Goal: Task Accomplishment & Management: Use online tool/utility

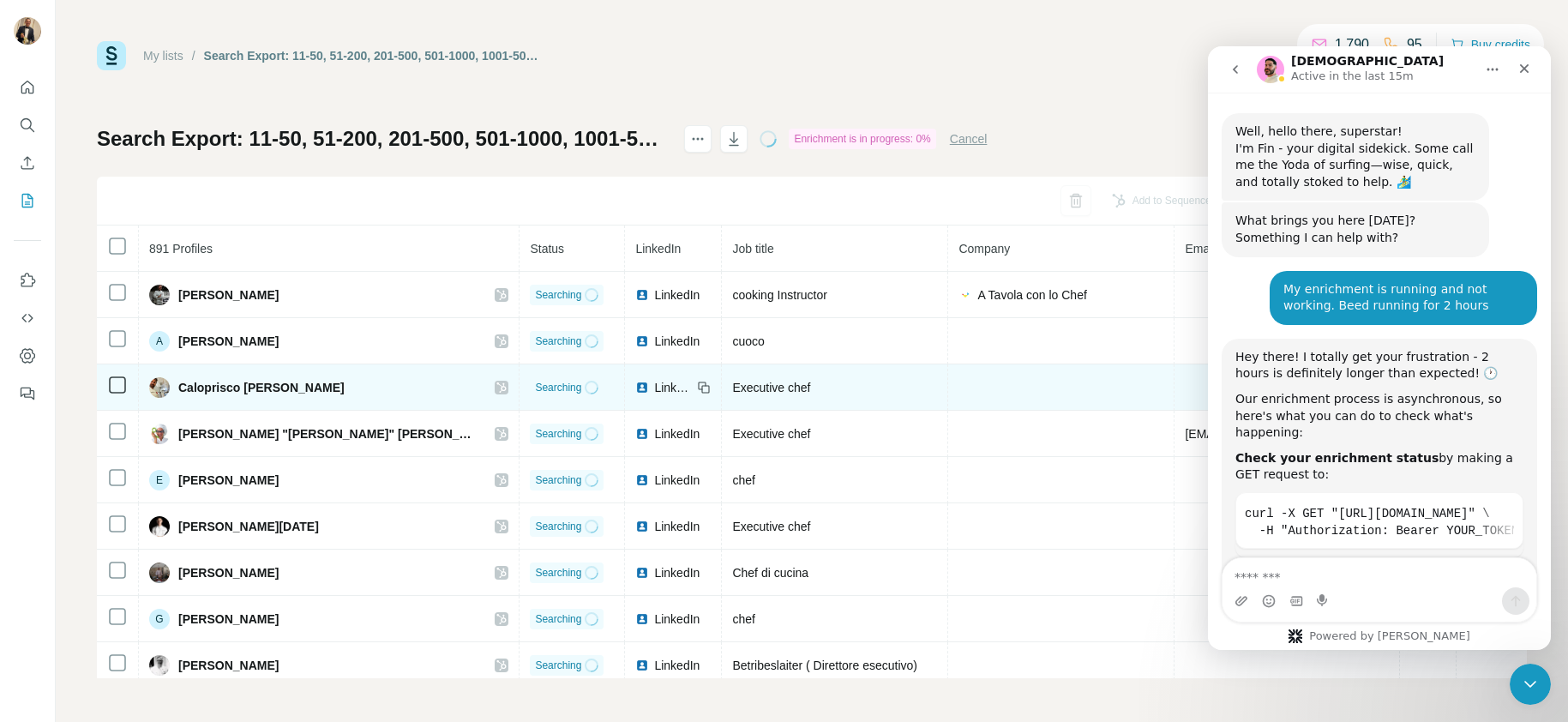
scroll to position [3, 0]
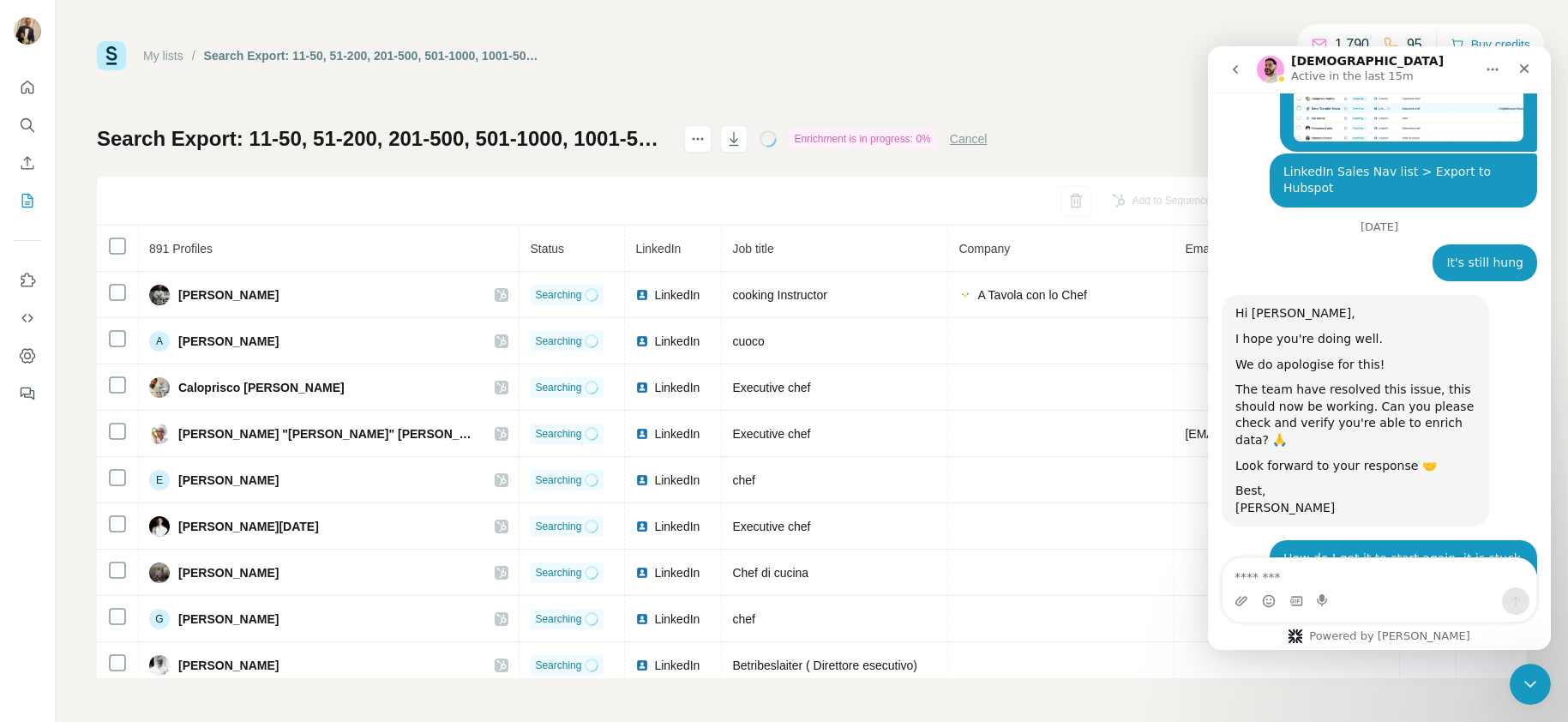
click at [987, 143] on button "Cancel" at bounding box center [968, 138] width 37 height 17
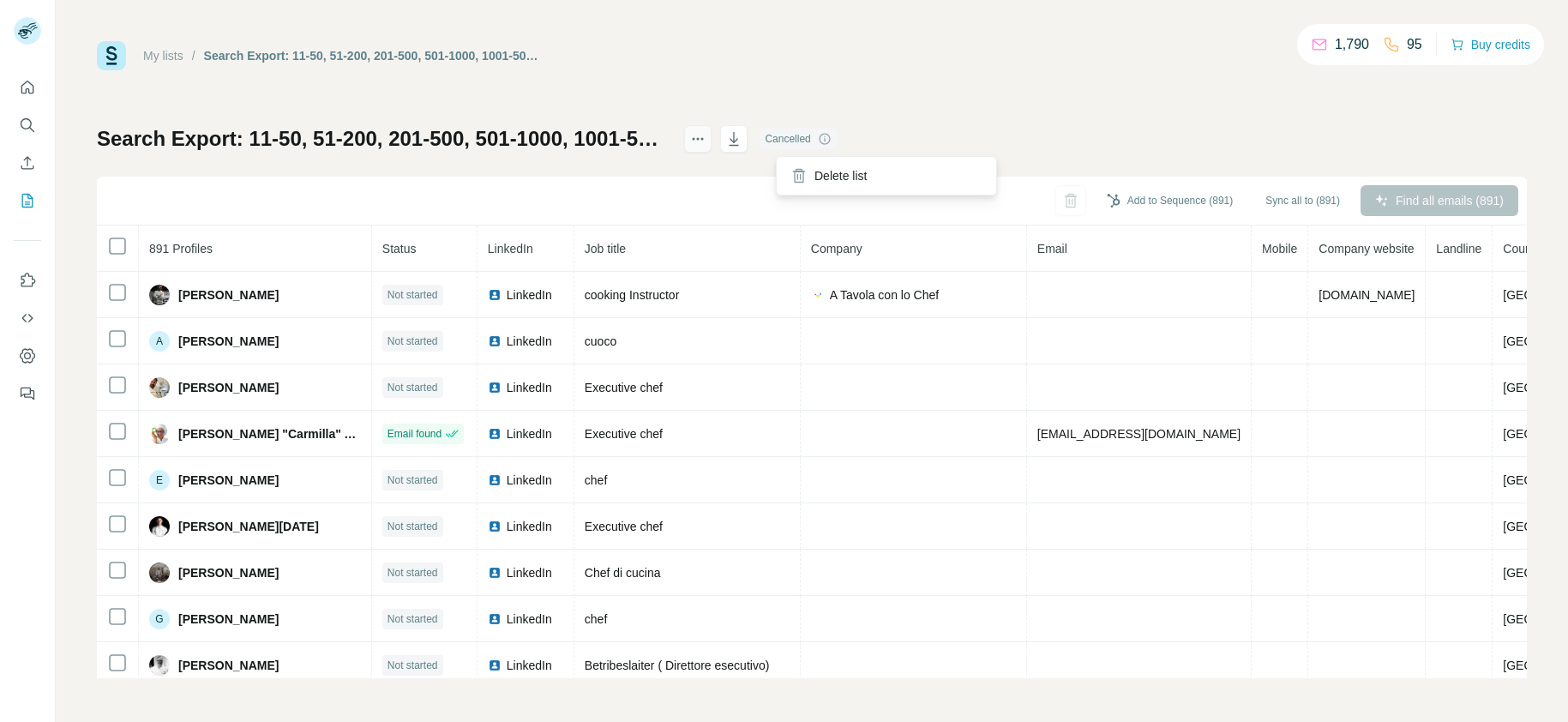
click at [706, 138] on icon "actions" at bounding box center [698, 138] width 17 height 17
click at [706, 144] on icon "actions" at bounding box center [698, 138] width 17 height 17
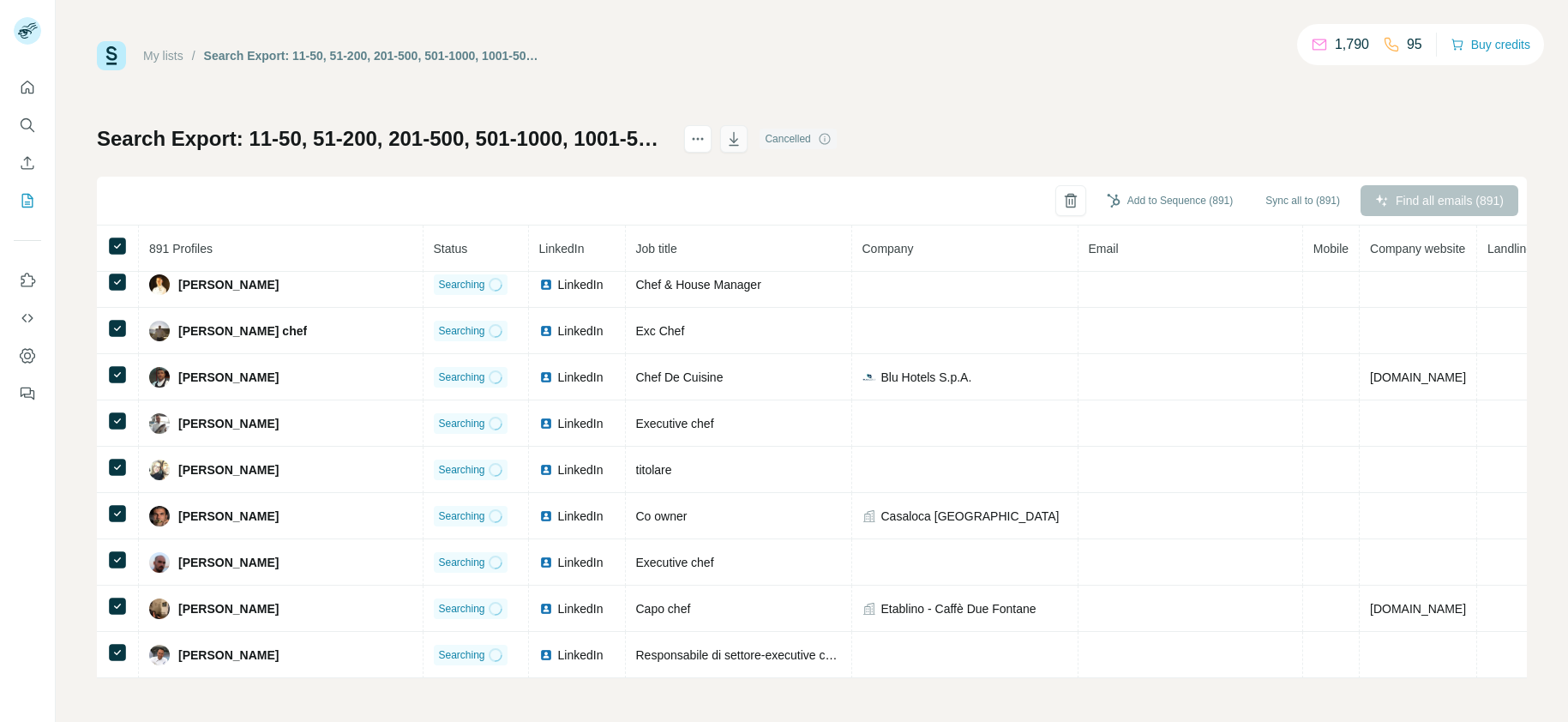
scroll to position [2559, 0]
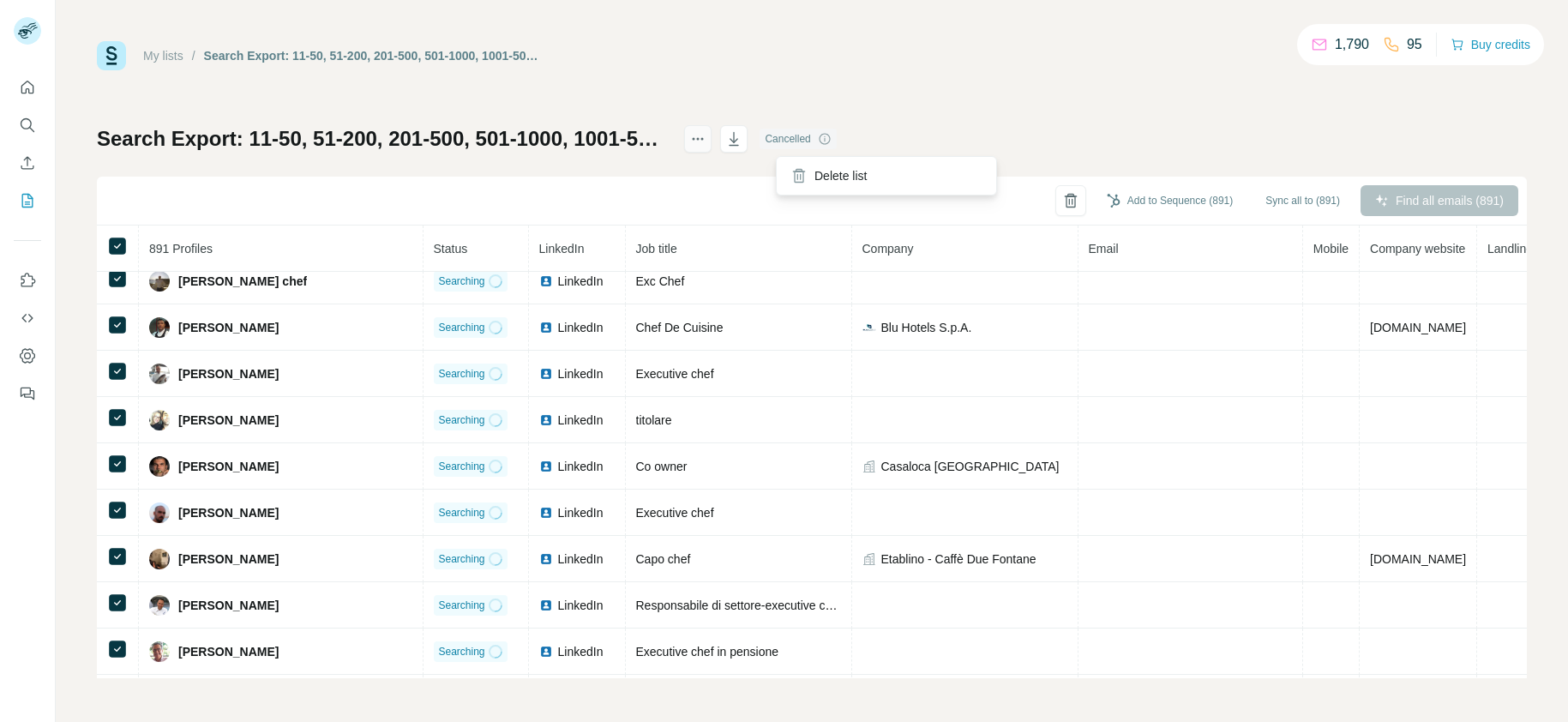
click at [712, 144] on button "actions" at bounding box center [697, 138] width 27 height 27
click at [706, 139] on icon "actions" at bounding box center [698, 138] width 17 height 17
click at [675, 185] on div "Add to Sequence (891) Sync all to (891) Find all emails (891)" at bounding box center [812, 201] width 1430 height 49
click at [1435, 99] on div "My lists / Search Export: 11-50, 51-200, 201-500, 501-1000, 1001-5000, 5001-10,…" at bounding box center [812, 360] width 1430 height 637
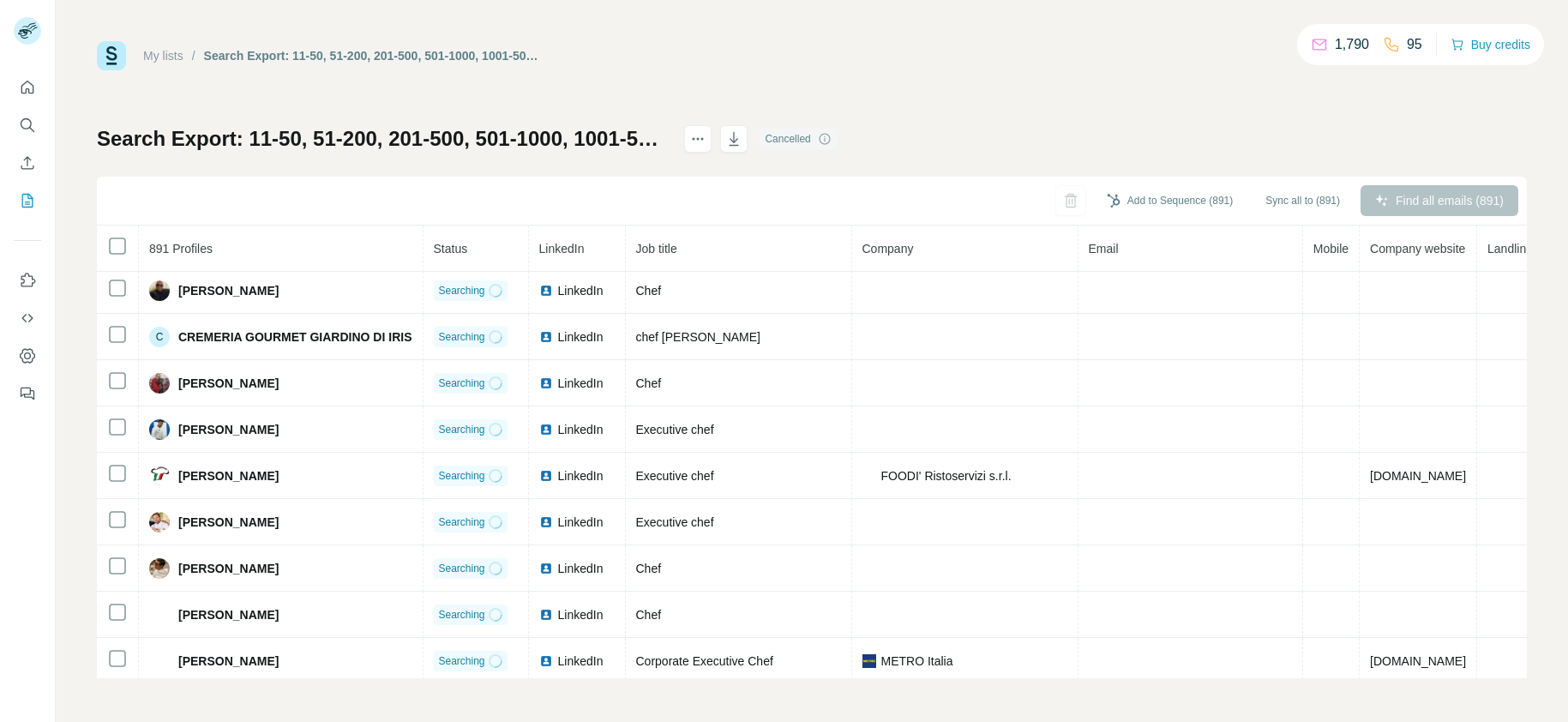
scroll to position [0, 0]
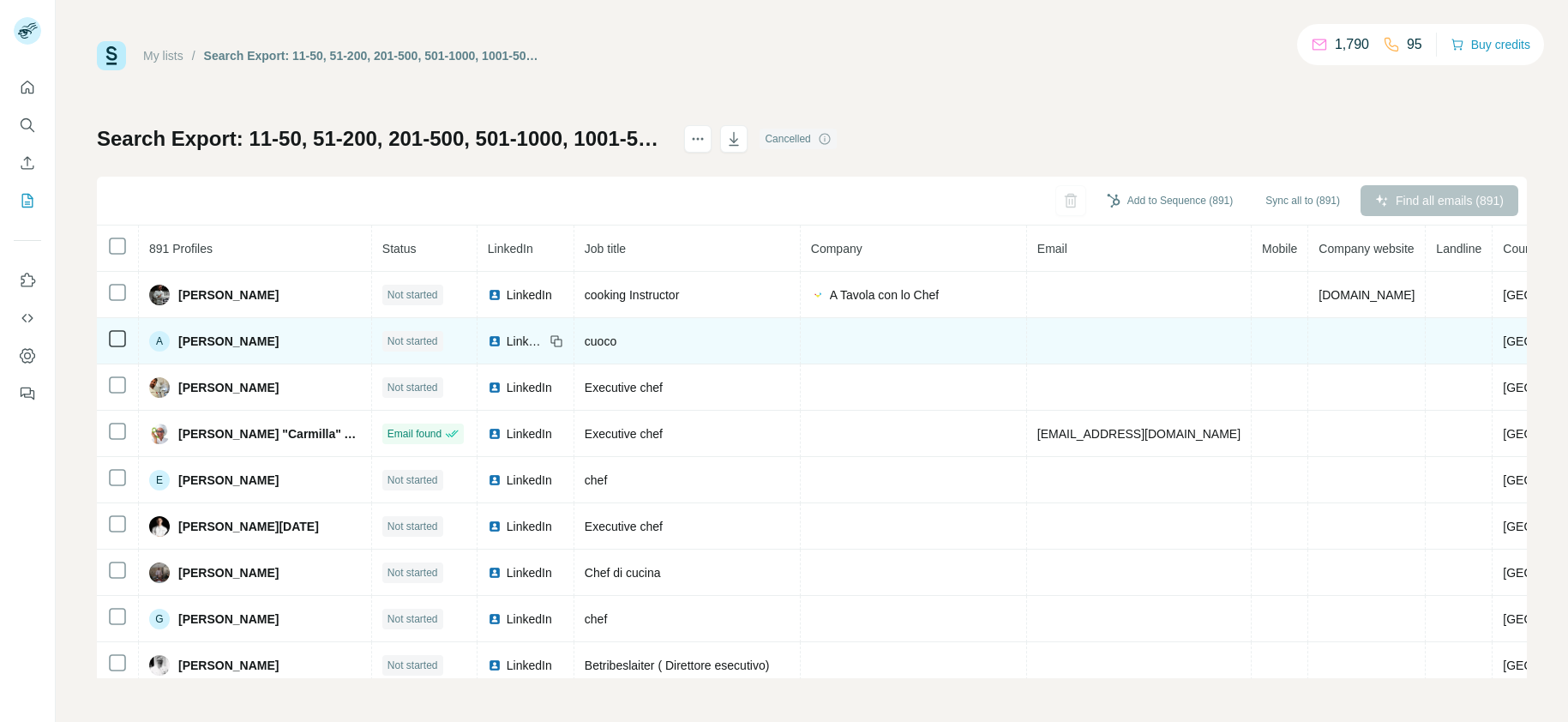
scroll to position [1, 0]
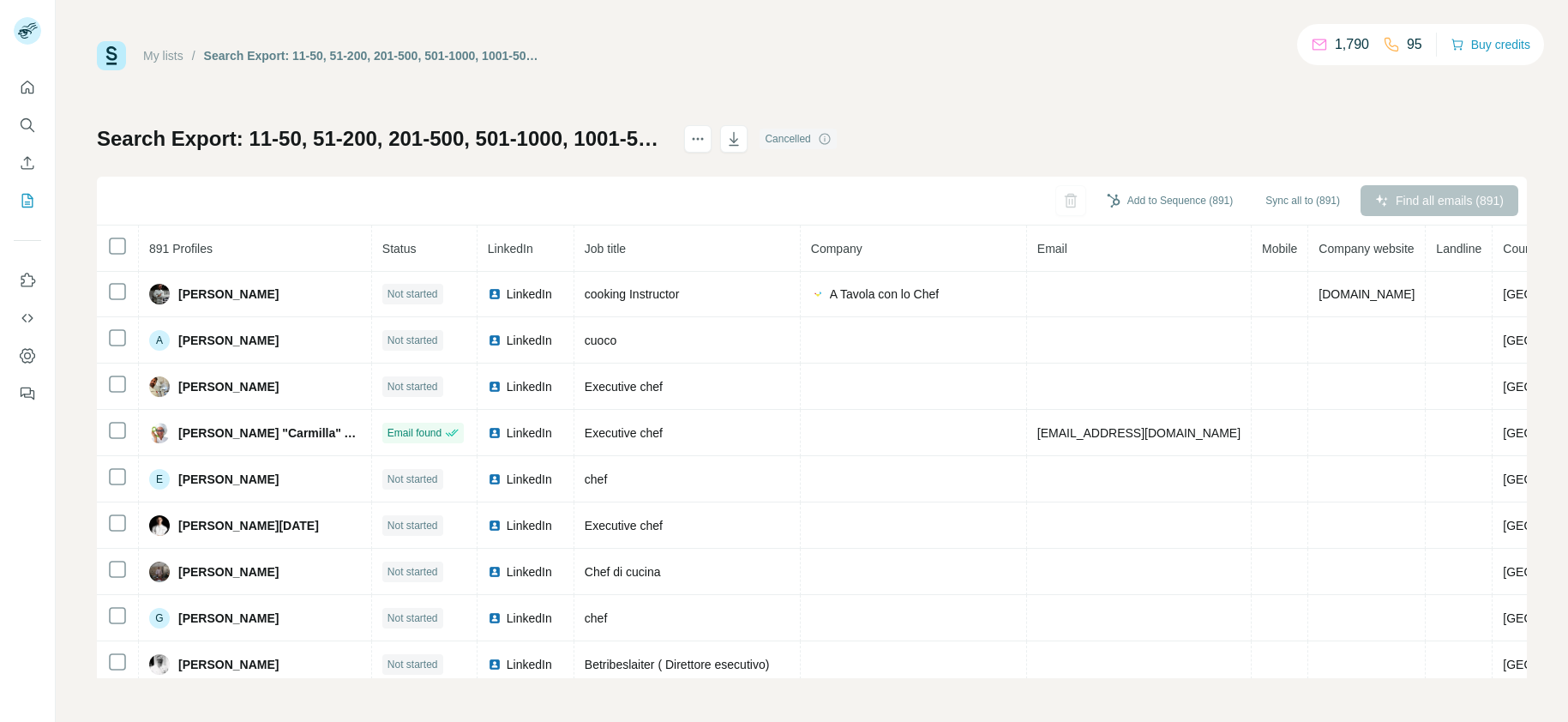
click at [1402, 204] on div "Find all emails (891)" at bounding box center [1438, 200] width 158 height 31
click at [1401, 212] on div "Find all emails (891)" at bounding box center [1438, 200] width 158 height 31
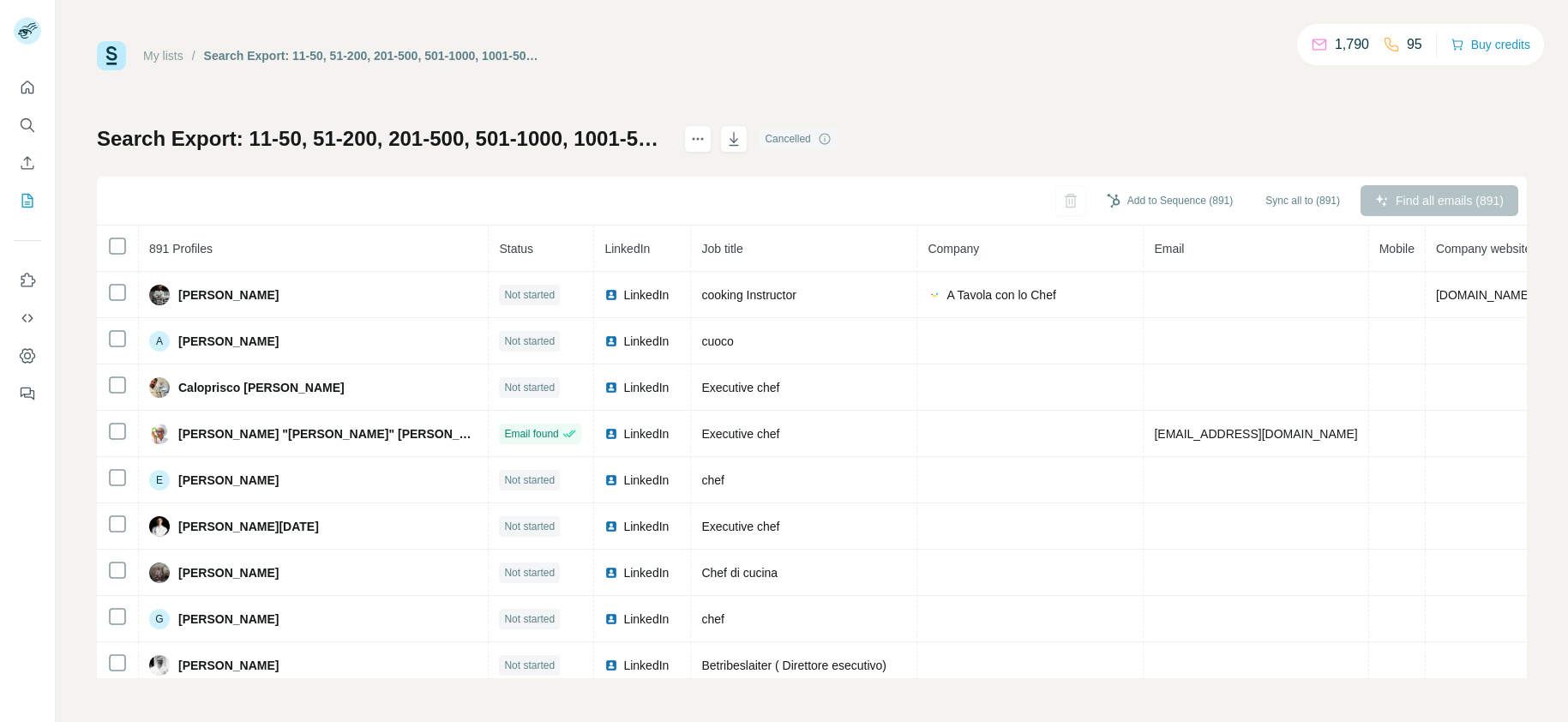
click at [1444, 205] on div "Find all emails (891)" at bounding box center [1438, 200] width 158 height 31
click at [1450, 199] on div "Find all emails (891)" at bounding box center [1438, 200] width 158 height 31
click at [1441, 202] on div "Find all emails (891)" at bounding box center [1438, 200] width 158 height 31
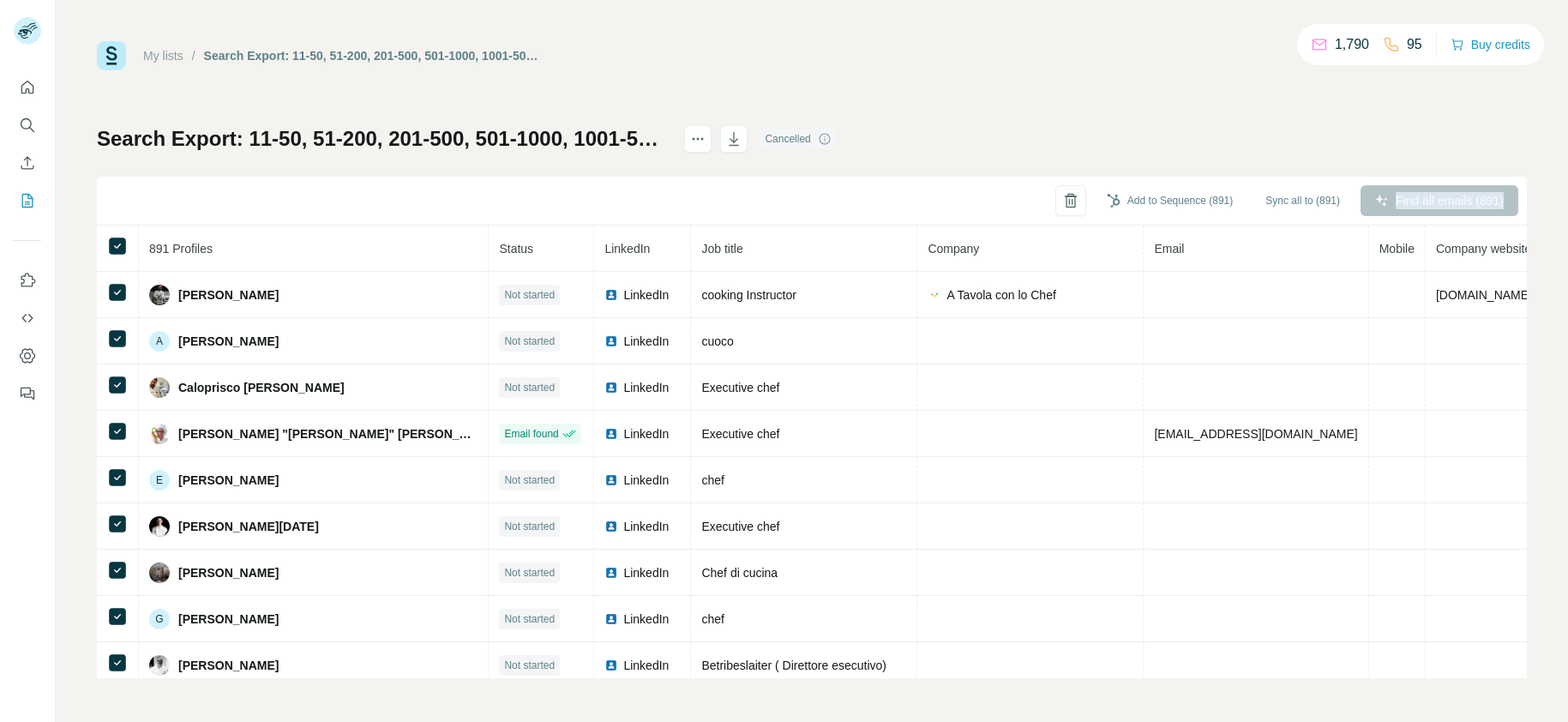
click at [1441, 202] on div "Find all emails (891)" at bounding box center [1438, 200] width 158 height 31
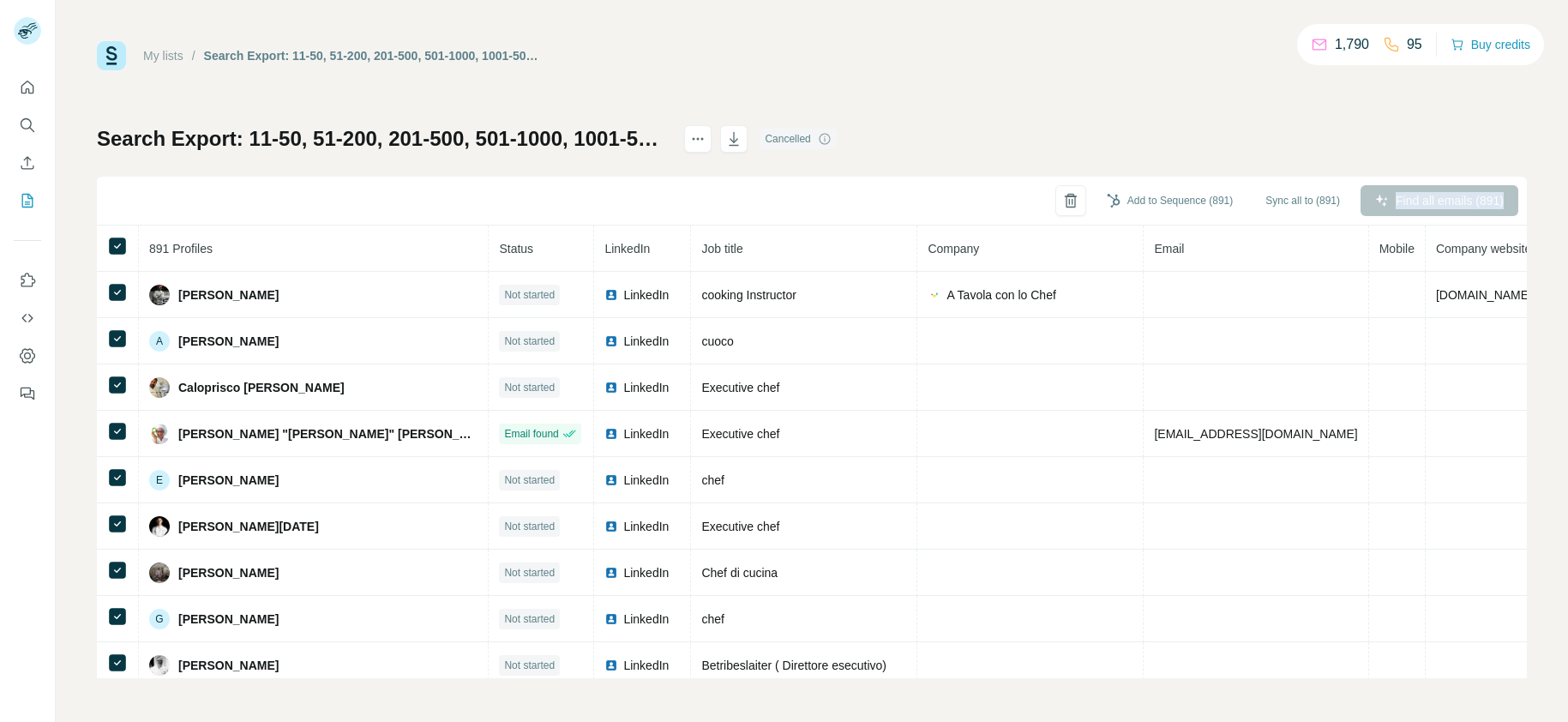
click at [1441, 202] on div "Find all emails (891)" at bounding box center [1438, 200] width 158 height 31
click at [182, 57] on link "My lists" at bounding box center [162, 55] width 40 height 14
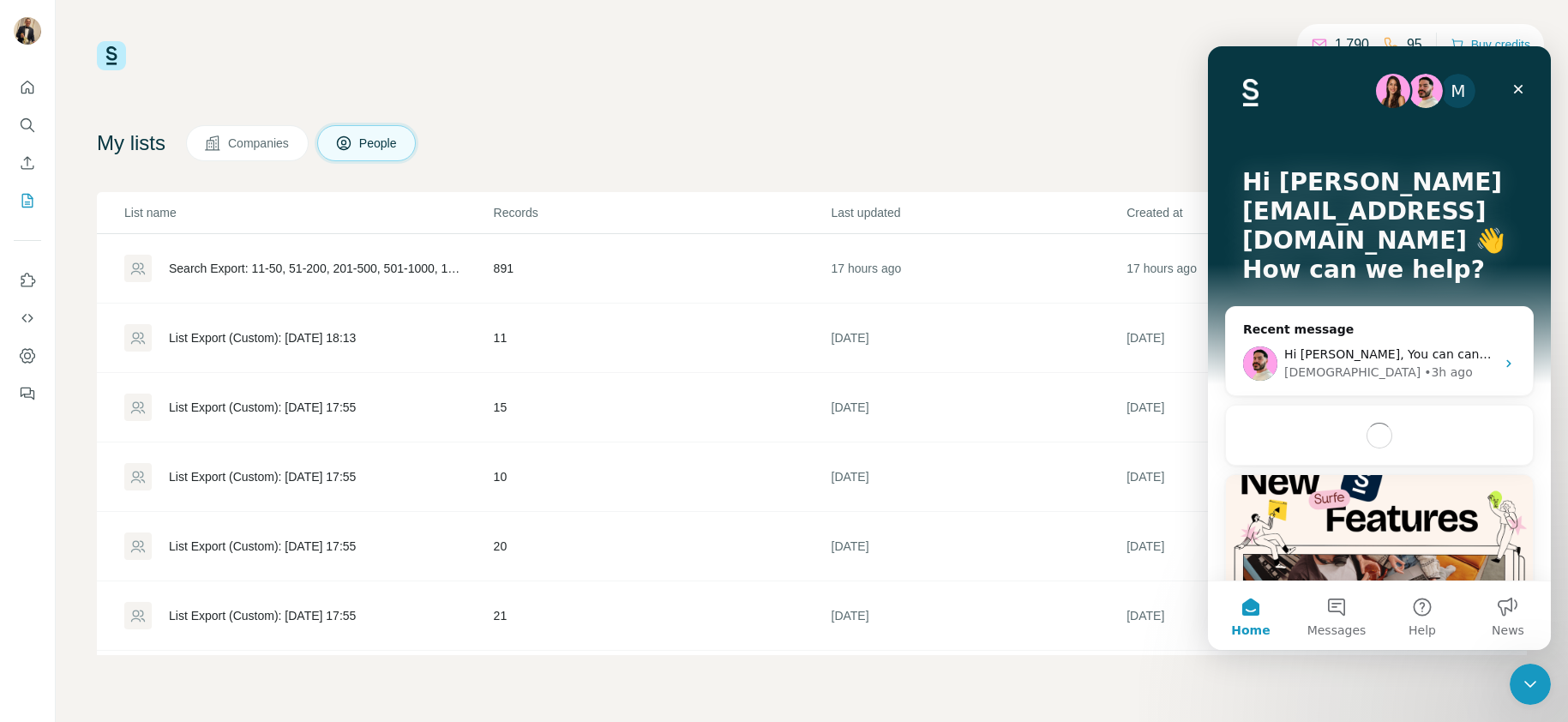
click at [364, 268] on div "Search Export: 11-50, 51-200, 201-500, 501-1000, 1001-5000, 5001-10,000, 10,000…" at bounding box center [317, 268] width 296 height 17
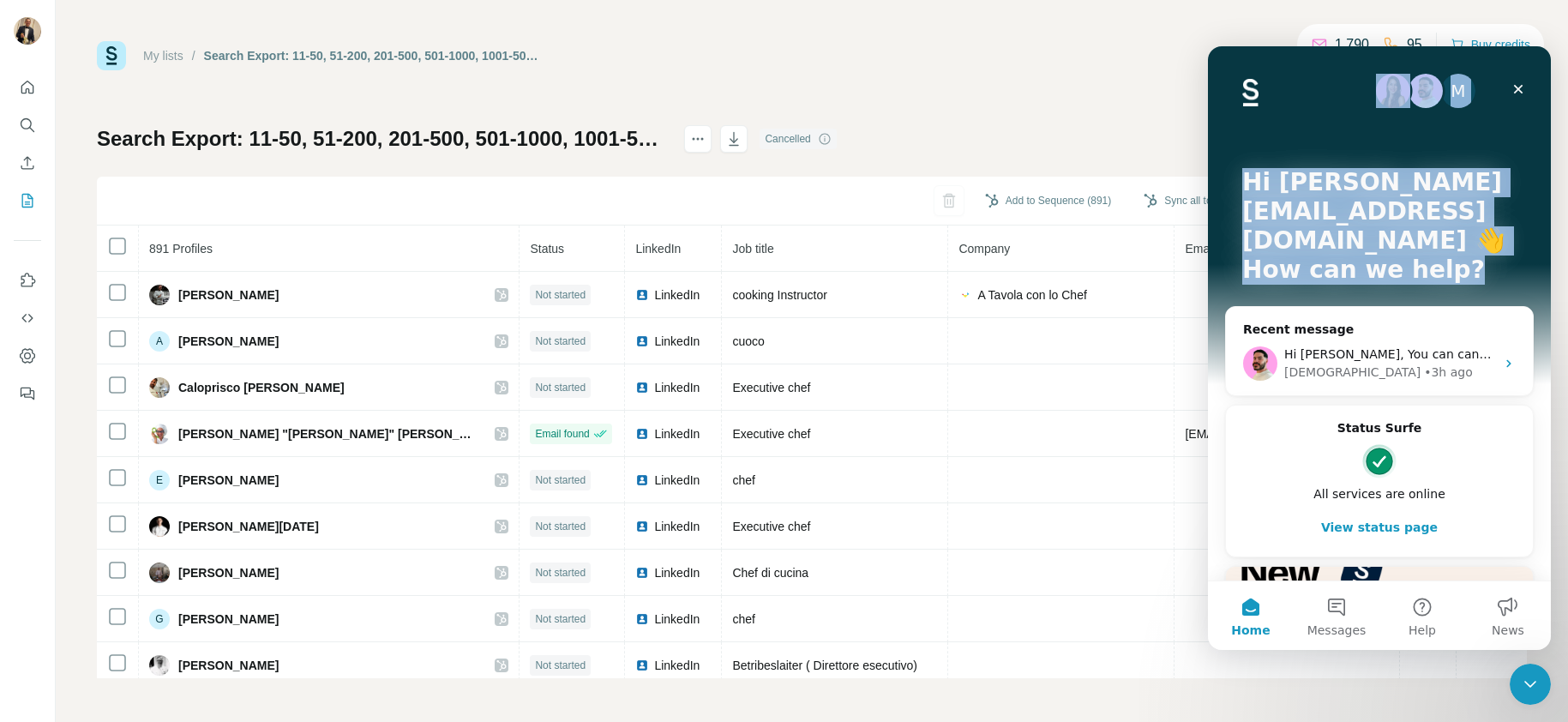
drag, startPoint x: 1329, startPoint y: 73, endPoint x: 1035, endPoint y: 262, distance: 349.5
click at [1208, 262] on html "M Hi [PERSON_NAME][EMAIL_ADDRESS][DOMAIN_NAME] 👋 How can we help? Recent messag…" at bounding box center [1378, 348] width 343 height 603
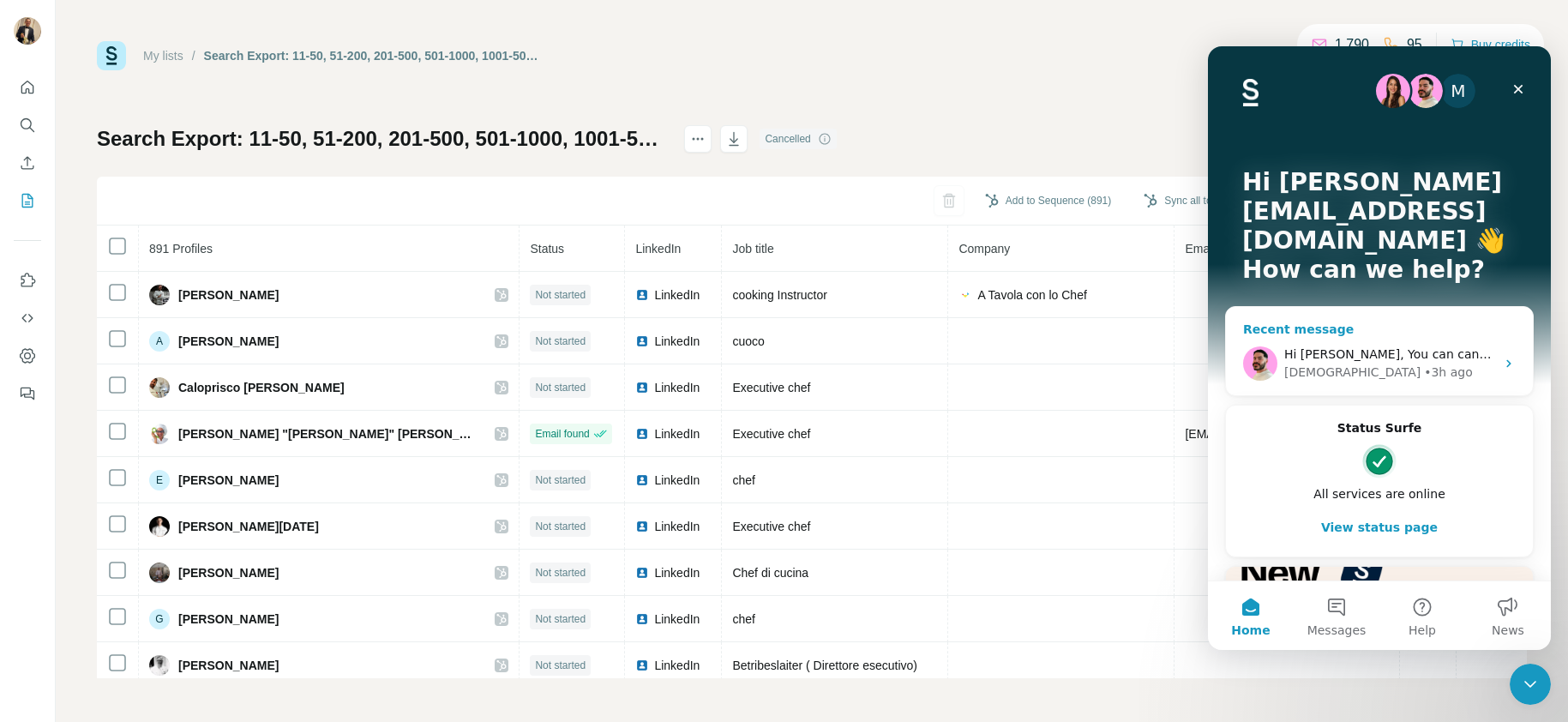
click at [1318, 363] on div "[DEMOGRAPHIC_DATA]" at bounding box center [1352, 372] width 136 height 18
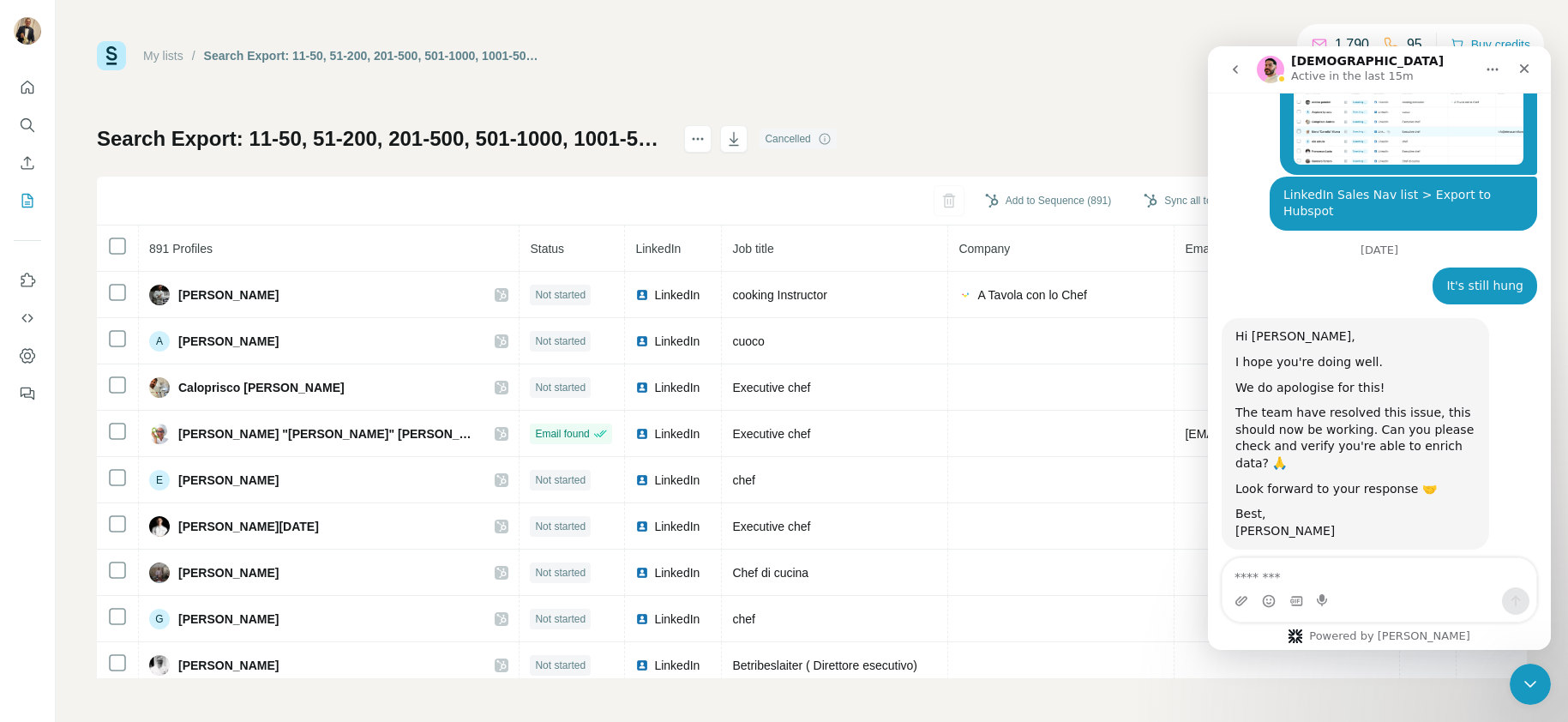
scroll to position [3622, 0]
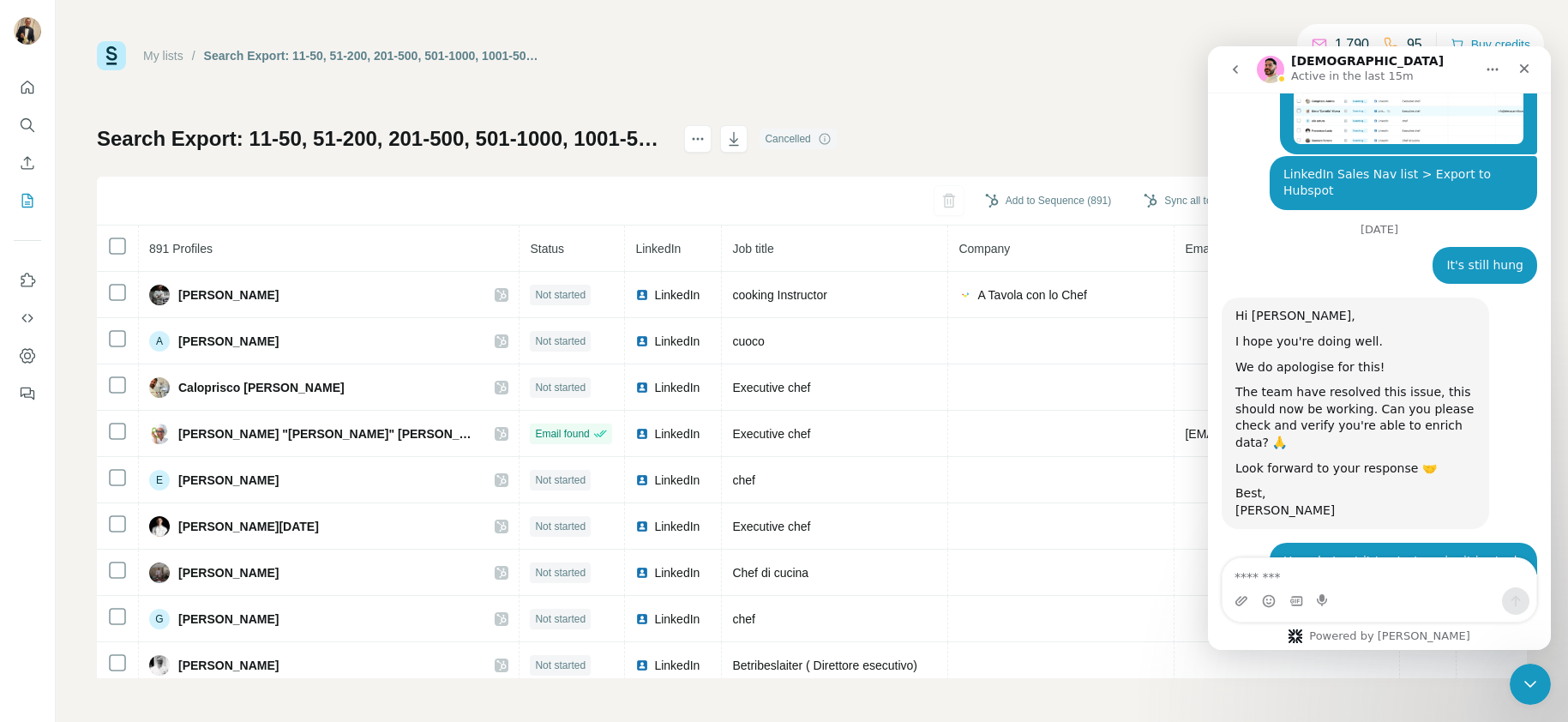
type textarea "*"
type textarea "**********"
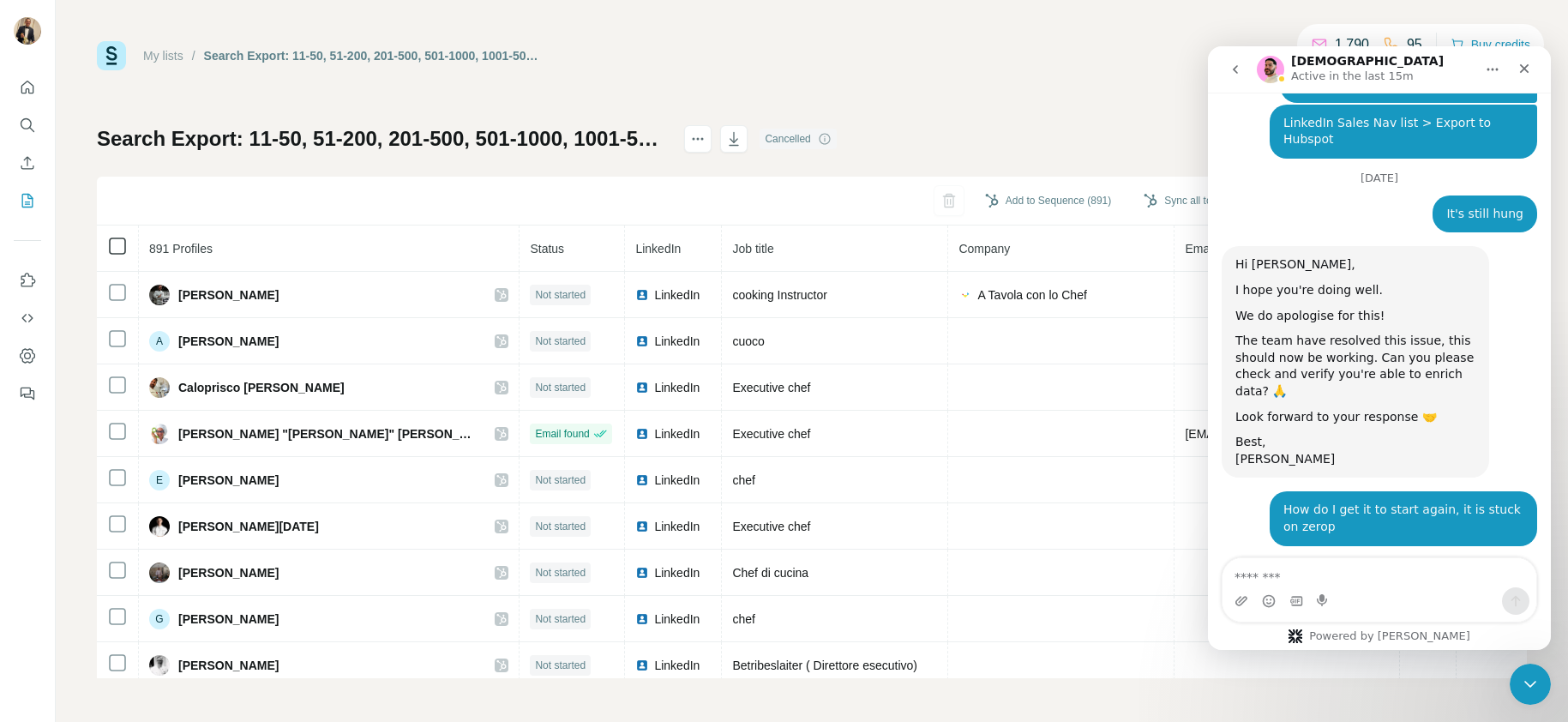
click at [126, 247] on icon at bounding box center [118, 246] width 21 height 21
drag, startPoint x: 1526, startPoint y: 677, endPoint x: 1515, endPoint y: 667, distance: 14.9
click at [1526, 675] on icon "Close Intercom Messenger" at bounding box center [1527, 682] width 21 height 21
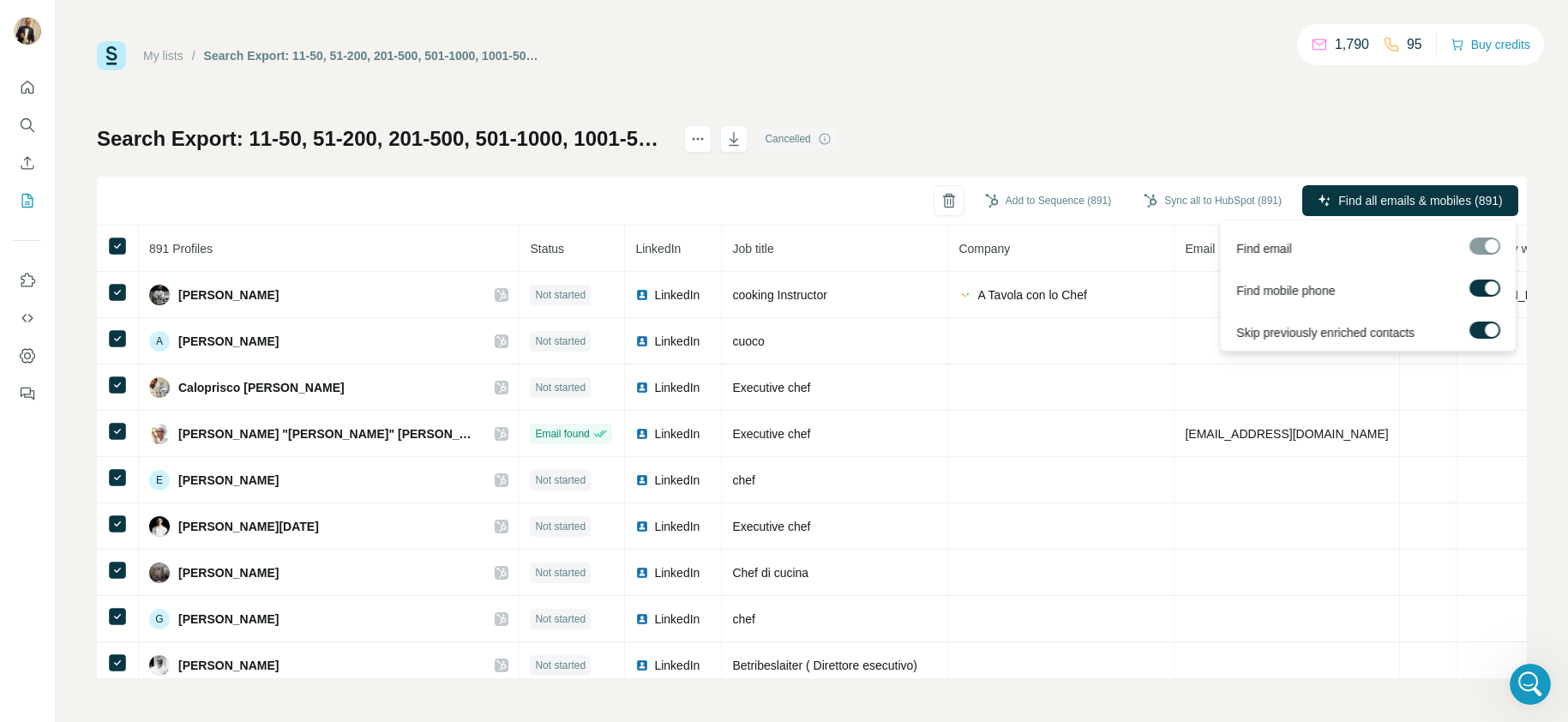
click at [1481, 247] on div at bounding box center [1484, 246] width 31 height 17
click at [1478, 291] on label at bounding box center [1484, 288] width 31 height 17
drag, startPoint x: 1479, startPoint y: 334, endPoint x: 1418, endPoint y: 340, distance: 61.3
click at [1418, 340] on div "Skip previously enriched contacts" at bounding box center [1368, 328] width 288 height 42
click at [1422, 205] on span "Find all emails (891)" at bounding box center [1449, 201] width 108 height 17
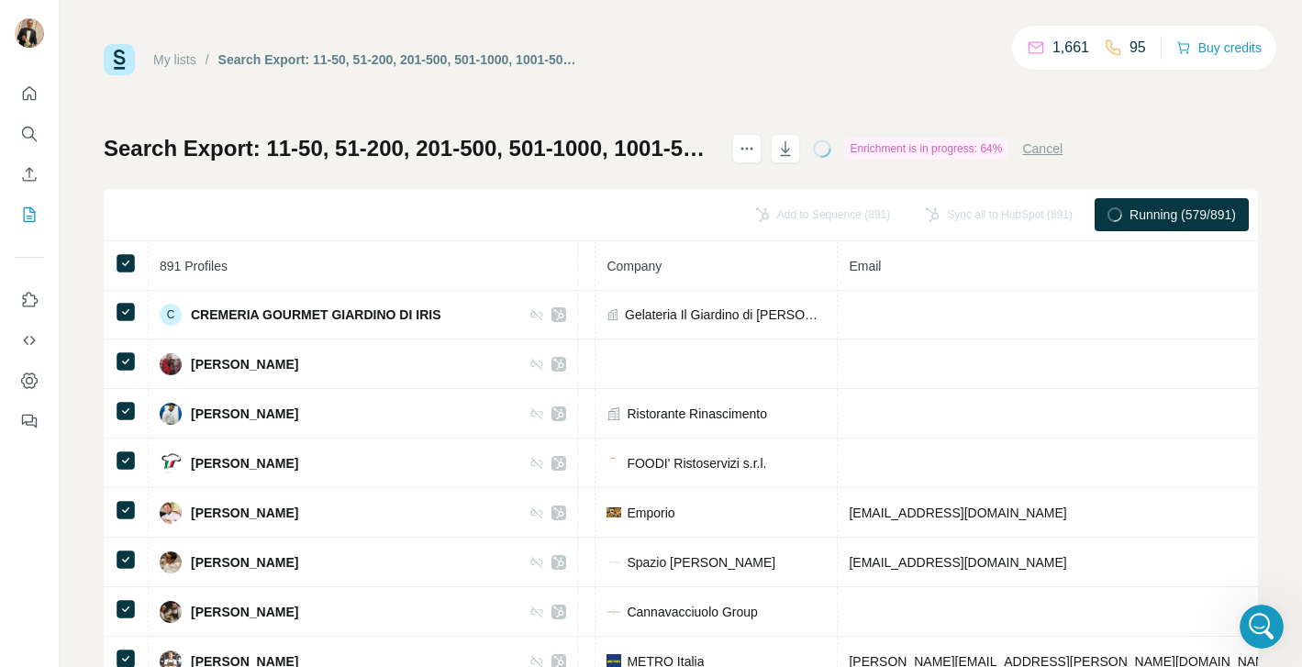
scroll to position [1144, 441]
